Goal: Task Accomplishment & Management: Complete application form

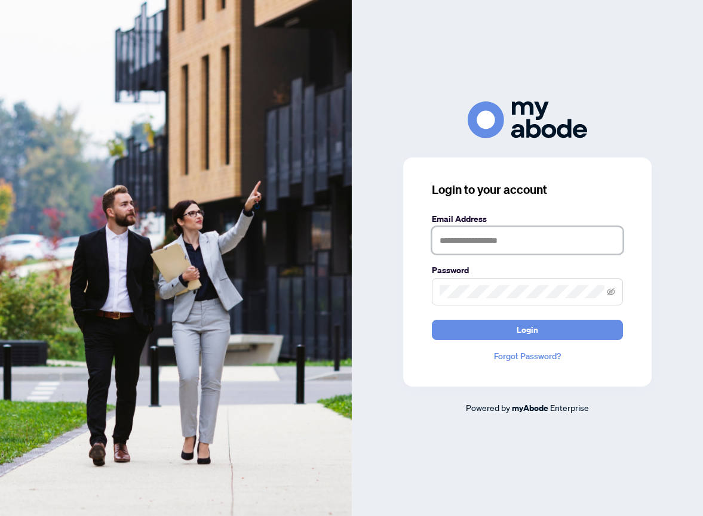
click at [446, 242] on input "text" at bounding box center [527, 240] width 191 height 27
type input "**********"
click at [614, 293] on span at bounding box center [527, 291] width 191 height 27
click at [611, 293] on icon "eye-invisible" at bounding box center [611, 292] width 2 height 2
click at [530, 330] on span "Login" at bounding box center [526, 330] width 21 height 19
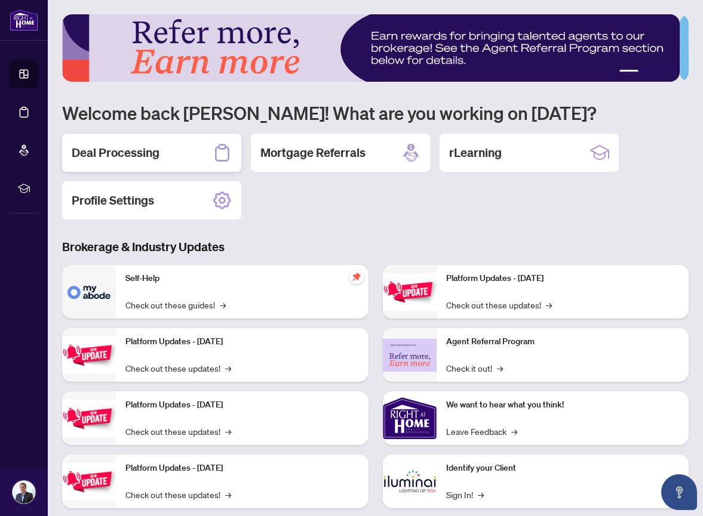
click at [152, 156] on h2 "Deal Processing" at bounding box center [116, 152] width 88 height 17
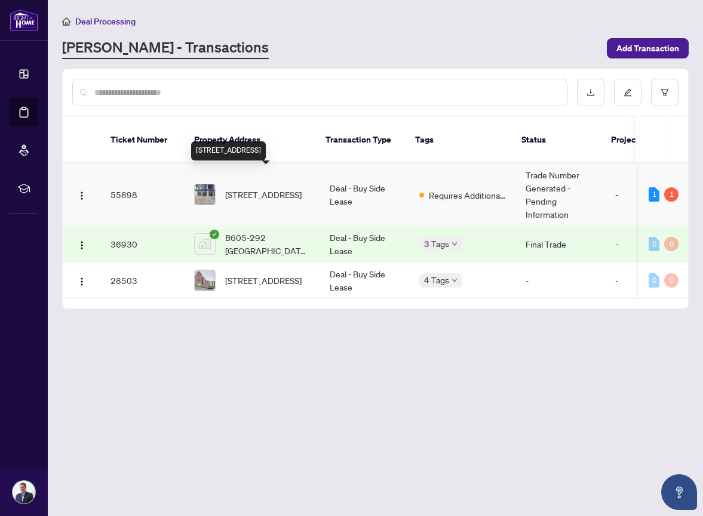
click at [281, 188] on span "496 Salem Rd, Ajax, Ontario L1S 0G9, Canada" at bounding box center [263, 194] width 76 height 13
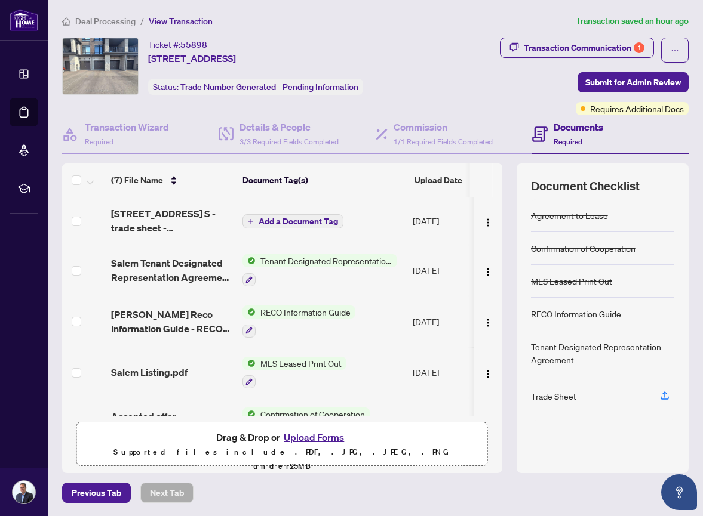
click at [313, 438] on button "Upload Forms" at bounding box center [313, 438] width 67 height 16
click at [324, 437] on button "Upload Forms" at bounding box center [313, 438] width 67 height 16
click at [290, 439] on button "Upload Forms" at bounding box center [313, 438] width 67 height 16
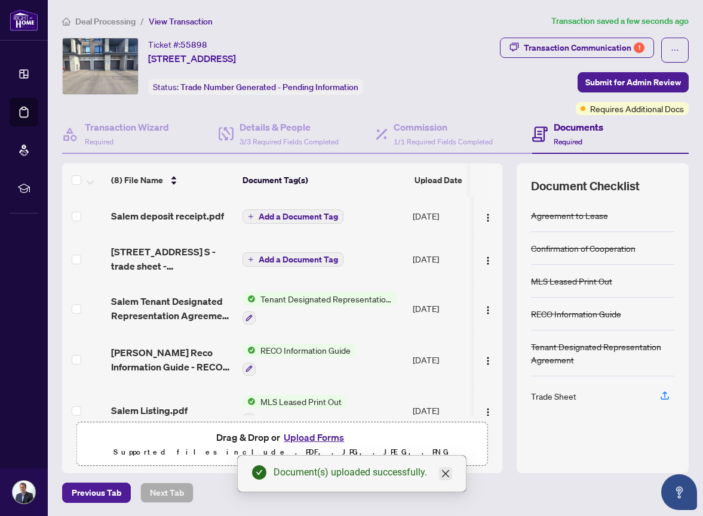
click at [448, 475] on icon "close" at bounding box center [446, 474] width 10 height 10
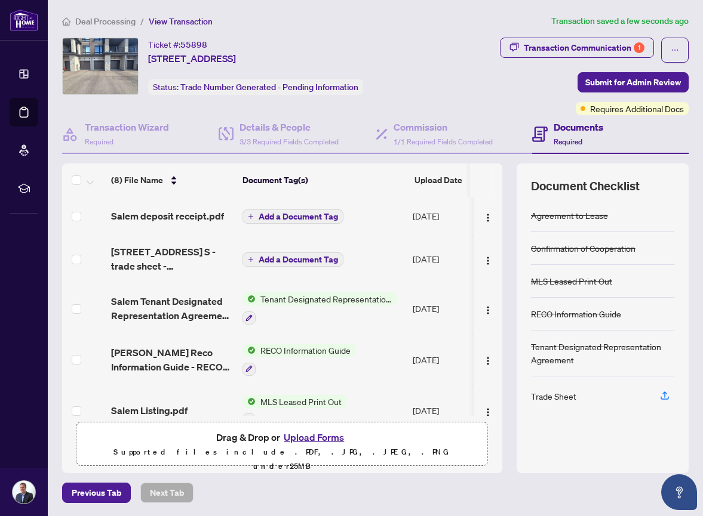
click at [293, 214] on span "Add a Document Tag" at bounding box center [298, 217] width 79 height 8
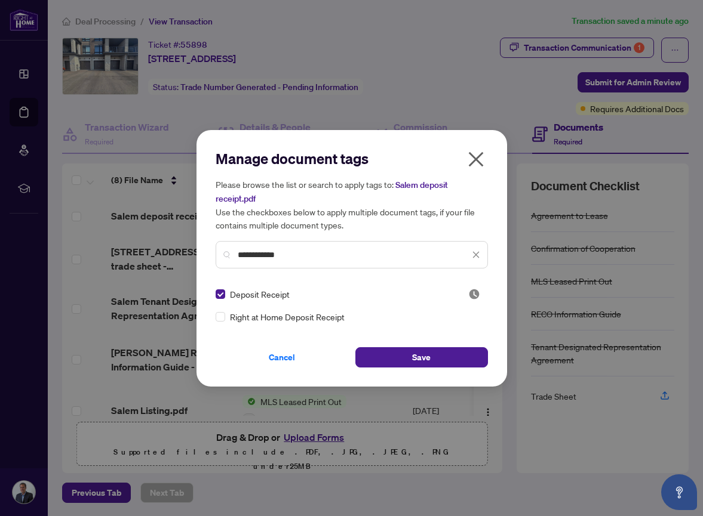
click at [293, 254] on input "**********" at bounding box center [354, 254] width 232 height 13
type input "**********"
click at [435, 357] on button "Save" at bounding box center [421, 357] width 133 height 20
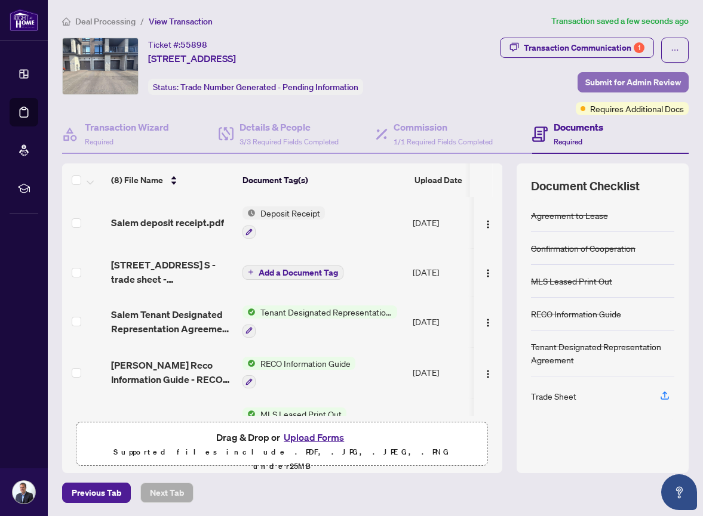
click at [635, 78] on span "Submit for Admin Review" at bounding box center [633, 82] width 96 height 19
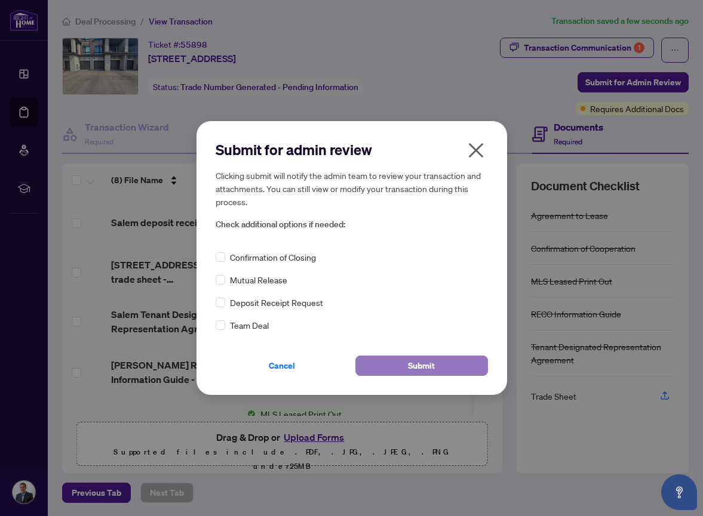
click at [420, 367] on span "Submit" at bounding box center [421, 365] width 27 height 19
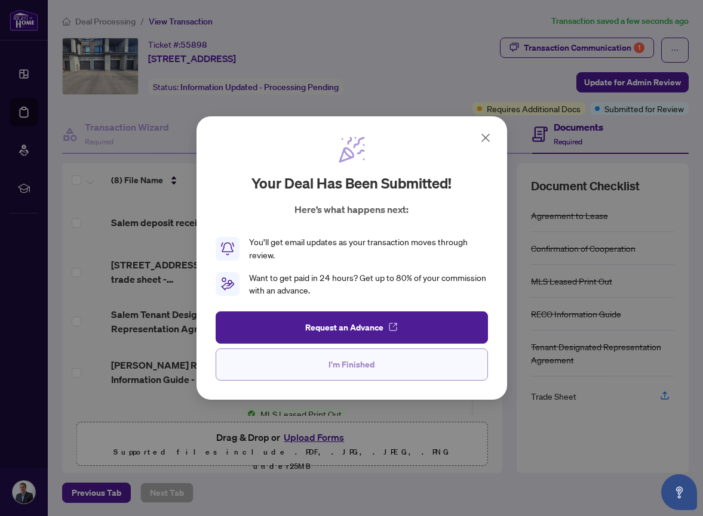
click at [352, 364] on span "I'm Finished" at bounding box center [351, 364] width 46 height 19
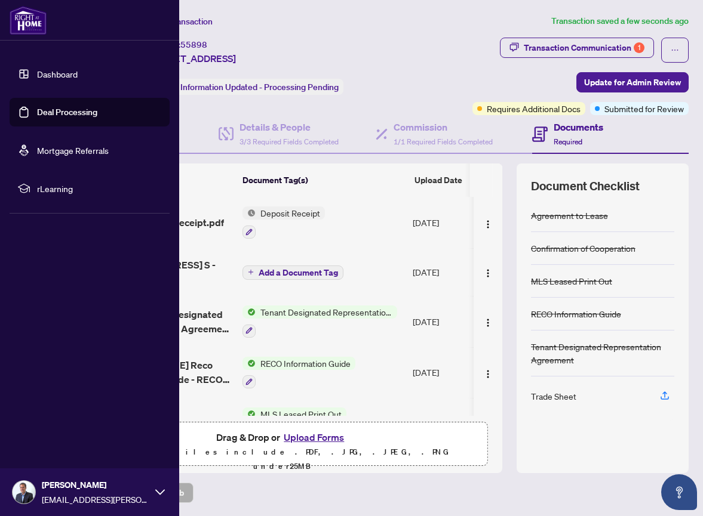
click at [160, 494] on icon at bounding box center [160, 493] width 10 height 10
click at [48, 421] on span "Logout" at bounding box center [48, 421] width 27 height 19
